Goal: Task Accomplishment & Management: Manage account settings

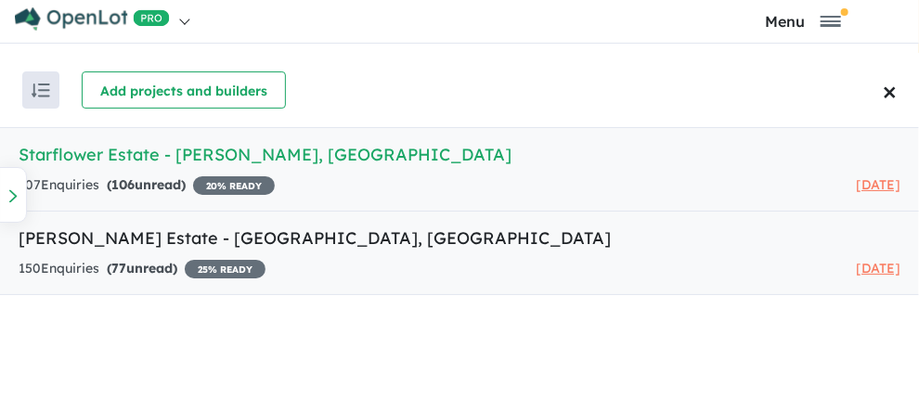
click at [153, 263] on strong "( 77 unread)" at bounding box center [142, 268] width 71 height 17
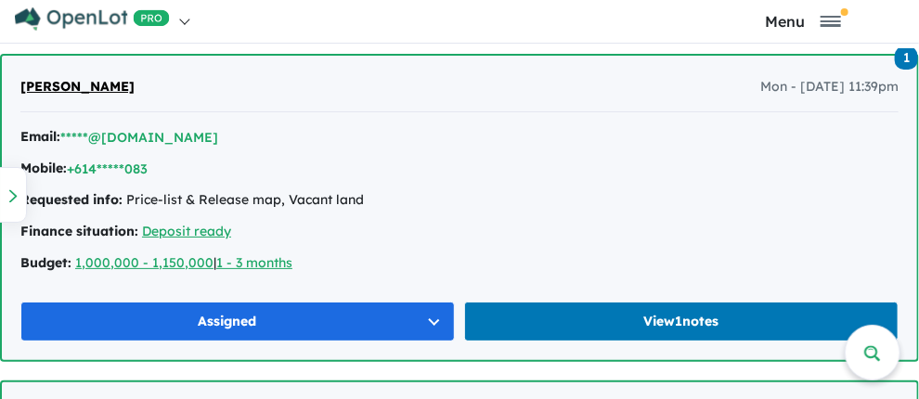
scroll to position [1195, 0]
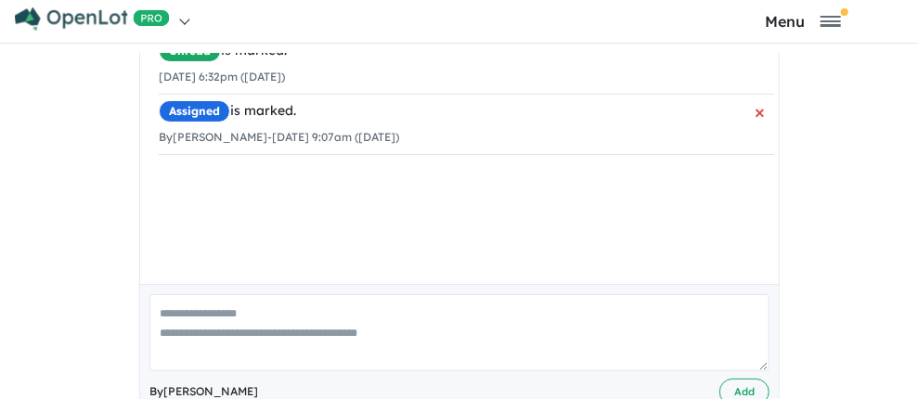
scroll to position [372, 0]
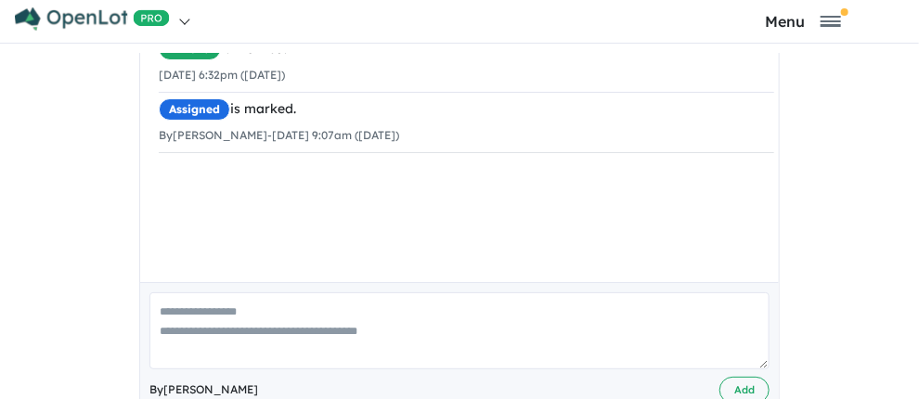
click at [140, 196] on div "Unread is marked. 18/08/2025 6:32pm (Monday) Assigned is marked. By Jeff Mancin…" at bounding box center [466, 155] width 653 height 282
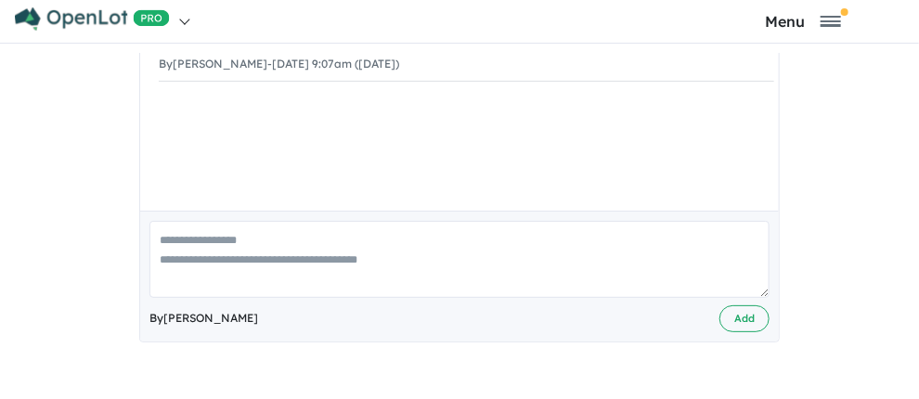
scroll to position [557, 0]
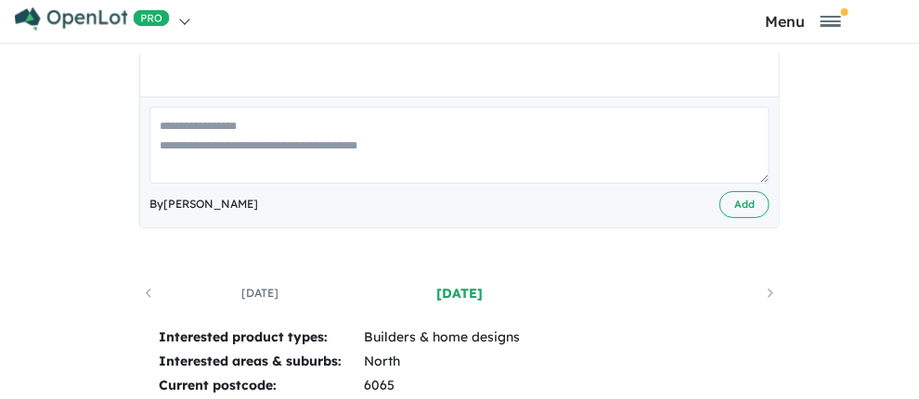
click at [150, 152] on textarea at bounding box center [460, 145] width 620 height 77
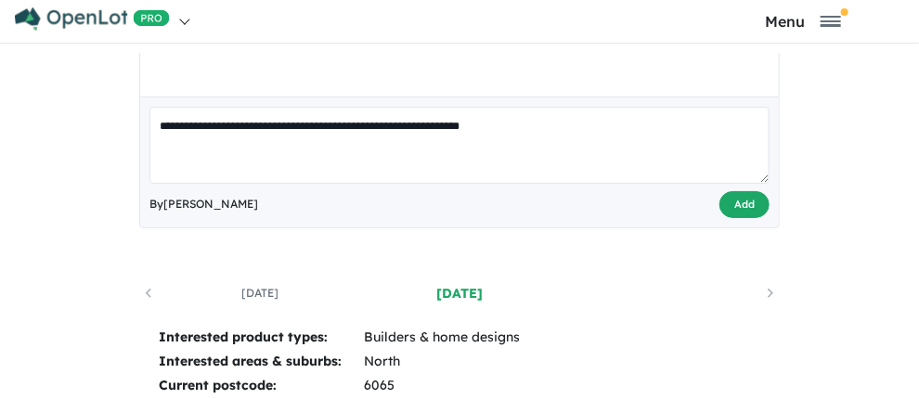
type textarea "**********"
click at [720, 218] on button "Add" at bounding box center [745, 204] width 50 height 27
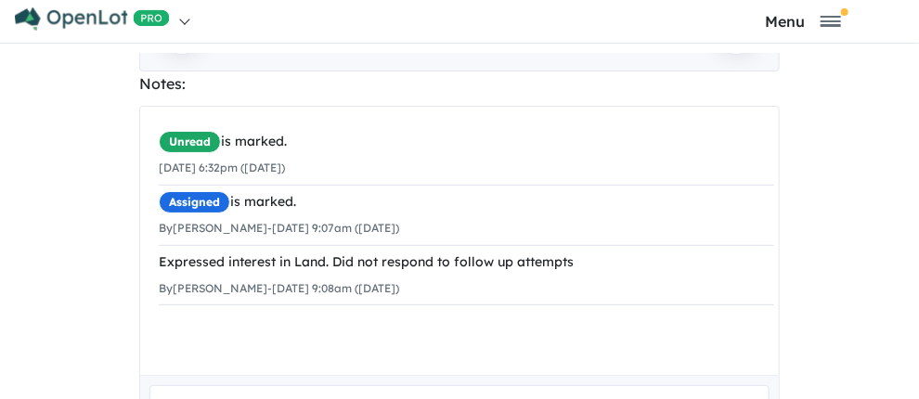
scroll to position [186, 0]
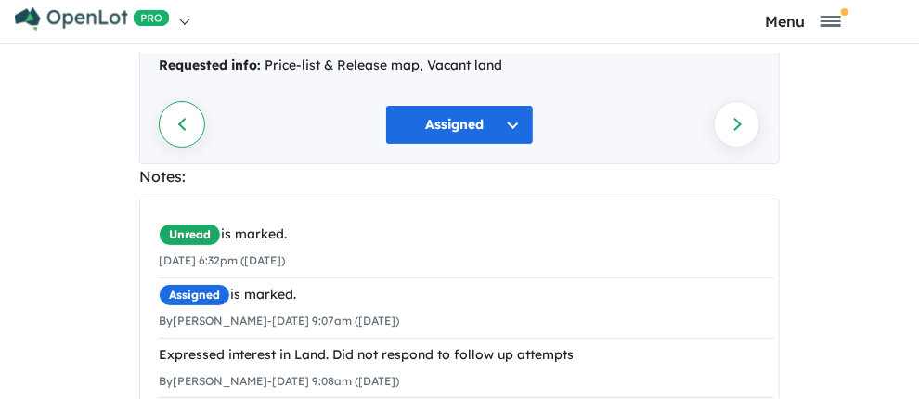
click at [159, 148] on link "Previous enquiry" at bounding box center [182, 124] width 46 height 46
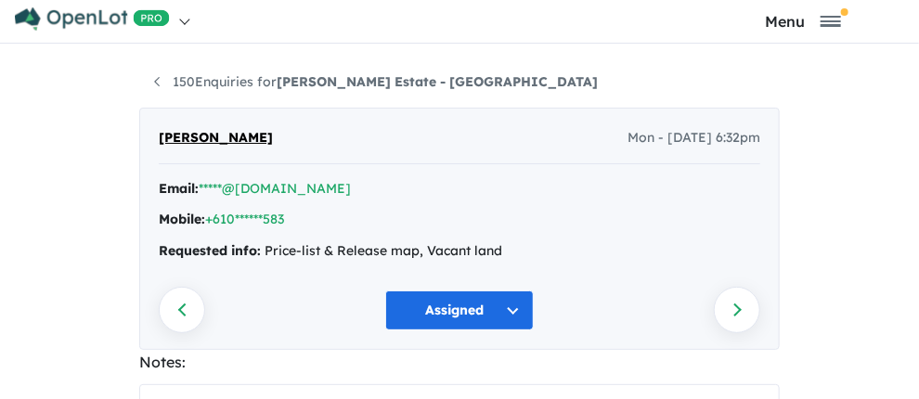
click at [125, 76] on div "150 Enquiries for Berriman Estate - Sinagra Previous enquiry Next enquiry Alpes…" at bounding box center [459, 229] width 669 height 352
click at [154, 81] on link "150 Enquiries for Berriman Estate - Sinagra" at bounding box center [376, 81] width 444 height 17
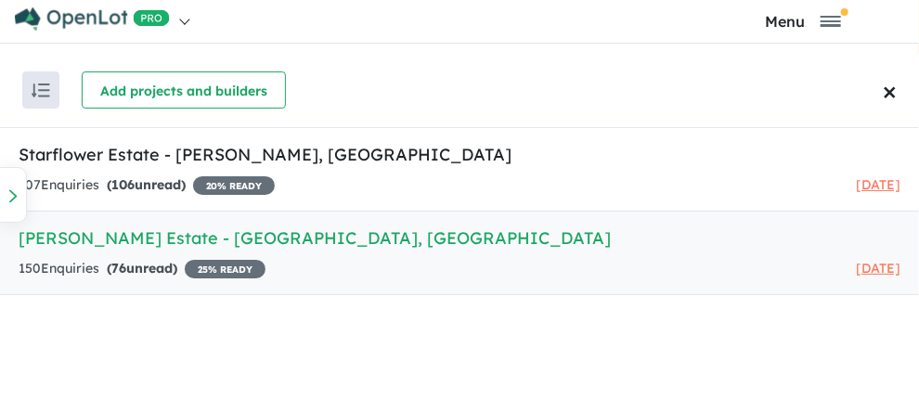
click at [79, 232] on h5 "Berriman Estate - Sinagra , WA" at bounding box center [460, 238] width 882 height 25
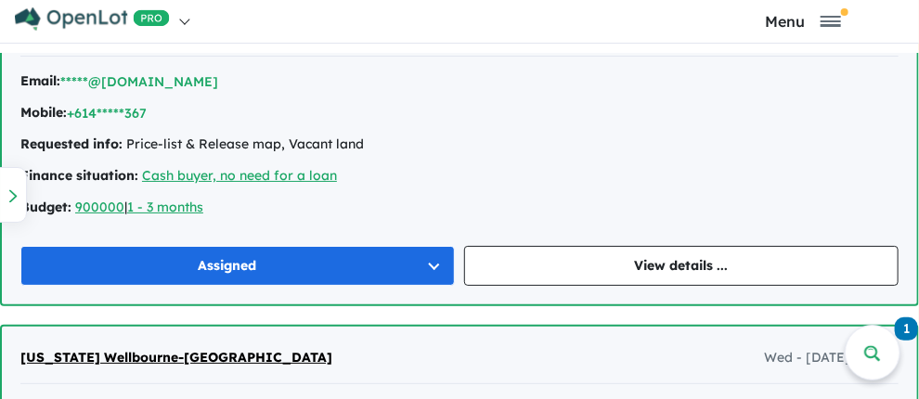
scroll to position [2229, 0]
